Goal: Task Accomplishment & Management: Manage account settings

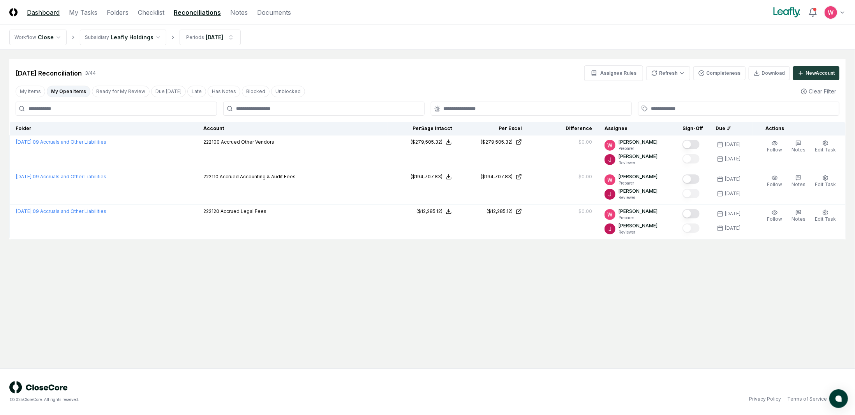
click at [50, 12] on link "Dashboard" at bounding box center [43, 12] width 33 height 9
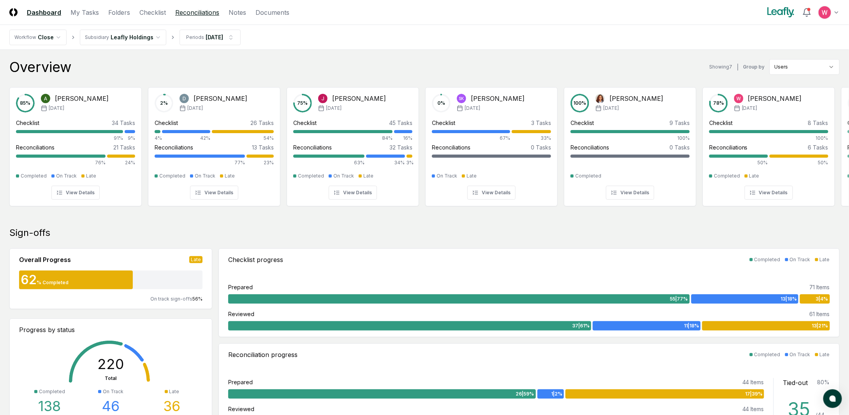
click at [191, 13] on link "Reconciliations" at bounding box center [197, 12] width 44 height 9
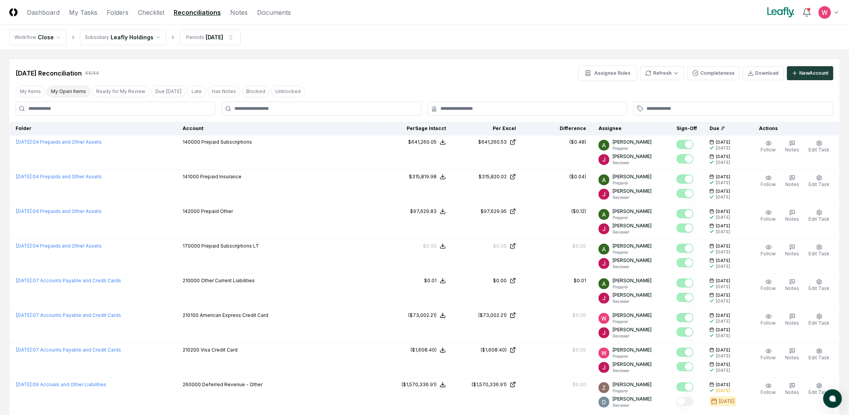
click at [71, 95] on button "My Open Items" at bounding box center [69, 92] width 44 height 12
